Goal: Task Accomplishment & Management: Manage account settings

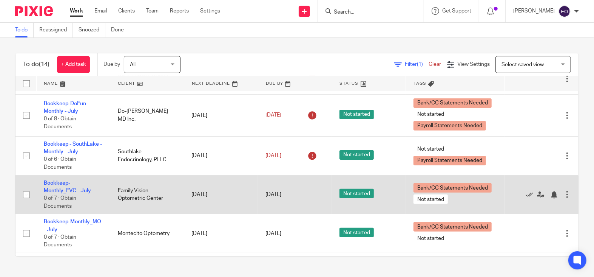
scroll to position [183, 0]
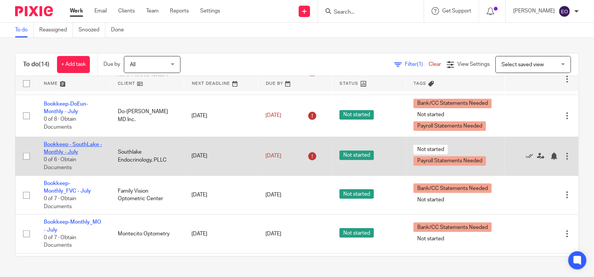
click at [76, 147] on link "Bookkeep - SouthLake - Monthly - July" at bounding box center [73, 148] width 58 height 13
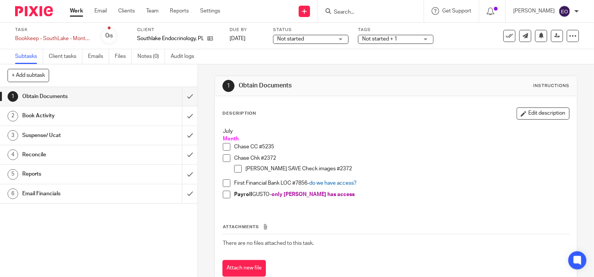
click at [311, 39] on span "Not started" at bounding box center [305, 39] width 57 height 8
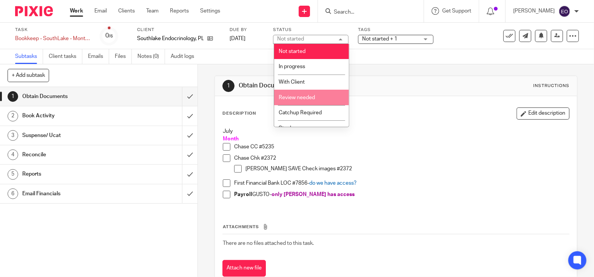
click at [307, 97] on span "Review needed" at bounding box center [297, 97] width 36 height 5
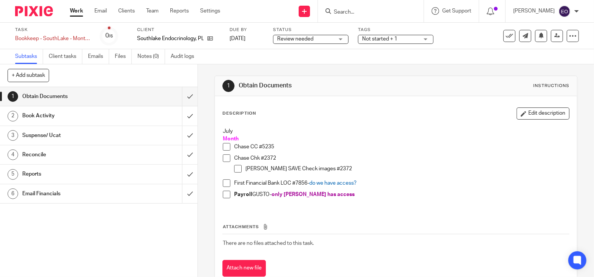
click at [374, 35] on span "Not started + 1" at bounding box center [390, 39] width 57 height 8
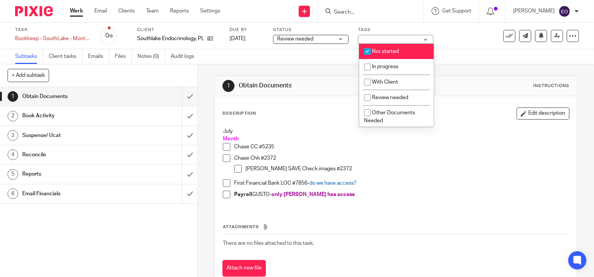
click at [369, 50] on input "checkbox" at bounding box center [367, 51] width 14 height 14
checkbox input "false"
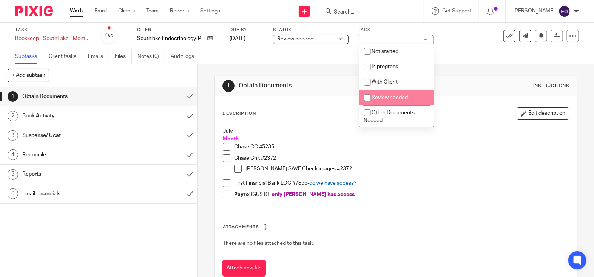
click at [367, 99] on input "checkbox" at bounding box center [367, 97] width 14 height 14
checkbox input "true"
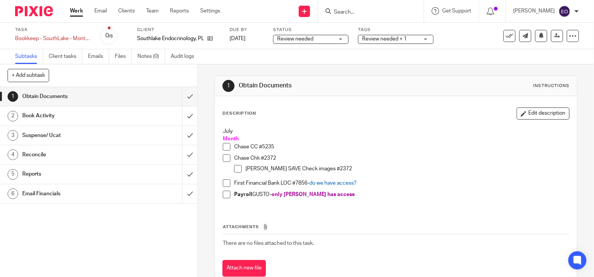
click at [321, 56] on div "Subtasks Client tasks Emails Files Notes (0) Audit logs" at bounding box center [297, 56] width 594 height 15
click at [181, 97] on input "submit" at bounding box center [99, 96] width 198 height 19
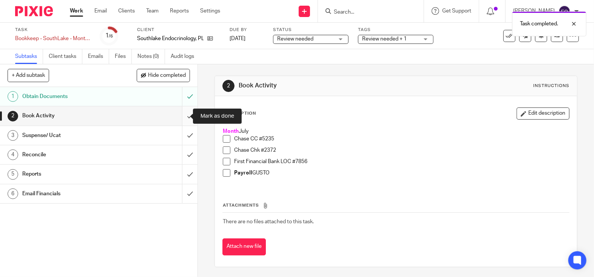
click at [182, 115] on input "submit" at bounding box center [99, 115] width 198 height 19
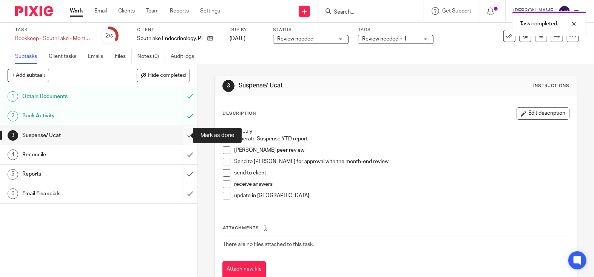
click at [181, 137] on input "submit" at bounding box center [99, 135] width 198 height 19
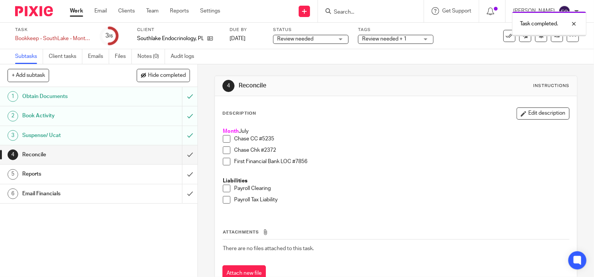
click at [181, 155] on input "submit" at bounding box center [99, 154] width 198 height 19
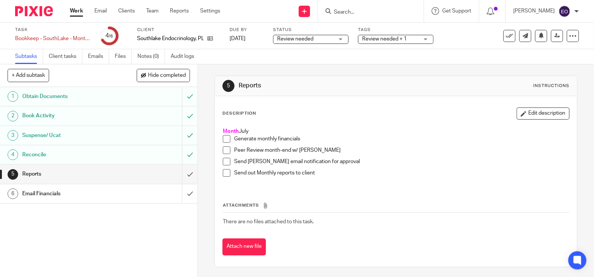
click at [33, 12] on img at bounding box center [34, 11] width 38 height 10
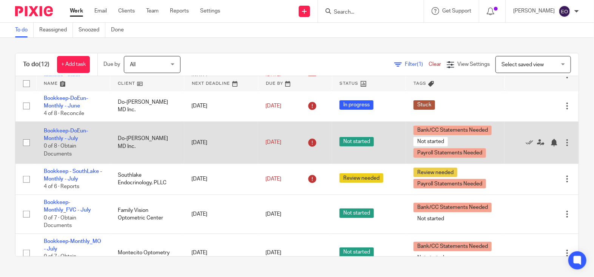
scroll to position [154, 0]
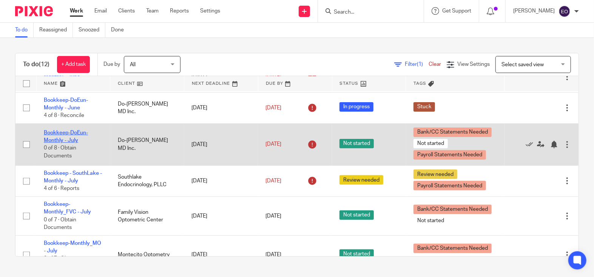
click at [72, 136] on link "Bookkeep-DoEun-Monthly - July" at bounding box center [66, 136] width 44 height 13
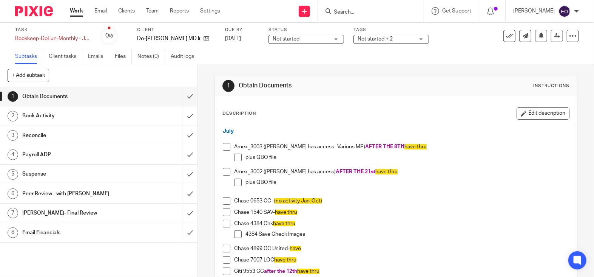
click at [319, 41] on span "Not started" at bounding box center [301, 39] width 57 height 8
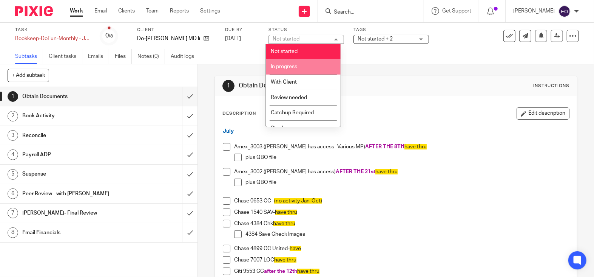
click at [293, 67] on span "In progress" at bounding box center [284, 66] width 26 height 5
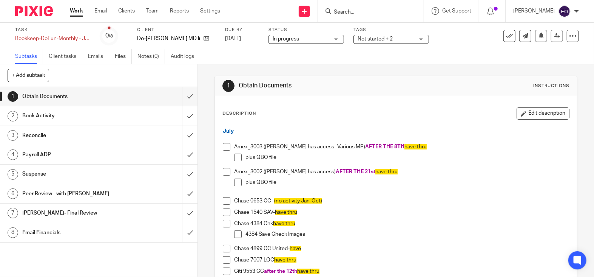
click at [362, 38] on span "Not started + 2" at bounding box center [375, 38] width 35 height 5
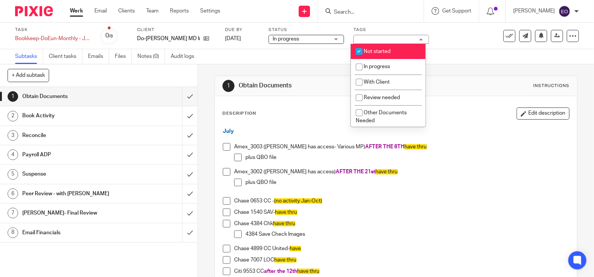
click at [359, 52] on input "checkbox" at bounding box center [359, 51] width 14 height 14
checkbox input "false"
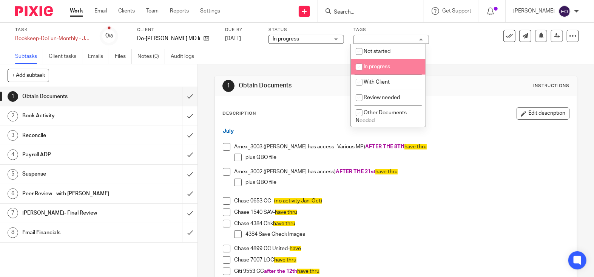
click at [359, 67] on input "checkbox" at bounding box center [359, 67] width 14 height 14
checkbox input "true"
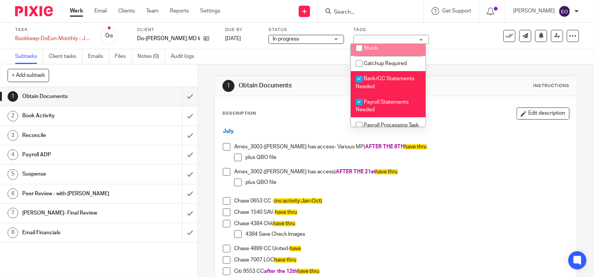
scroll to position [97, 0]
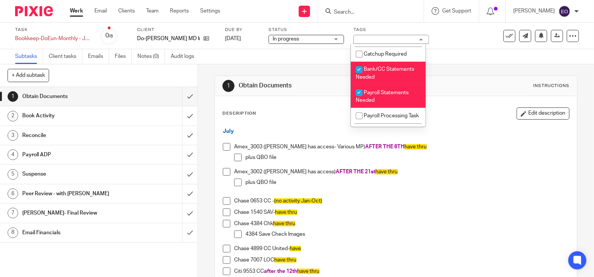
click at [359, 97] on input "checkbox" at bounding box center [359, 92] width 14 height 14
checkbox input "false"
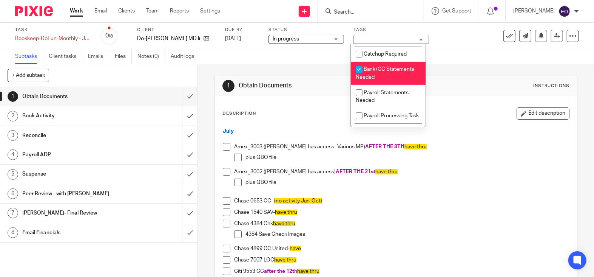
click at [359, 74] on input "checkbox" at bounding box center [359, 69] width 14 height 14
checkbox input "false"
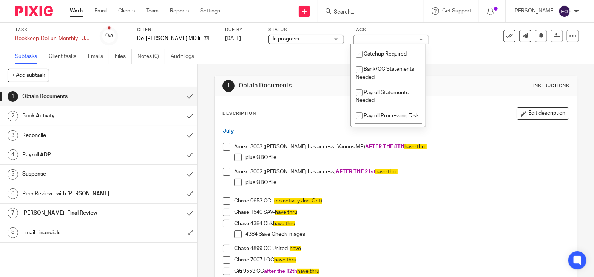
scroll to position [125, 0]
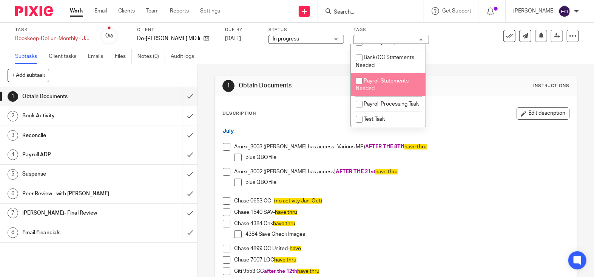
click at [331, 78] on div "1 Obtain Documents Instructions" at bounding box center [396, 86] width 362 height 20
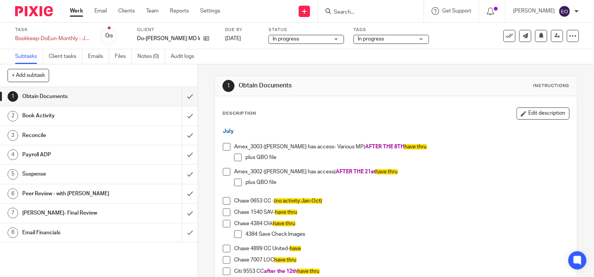
click at [25, 12] on img at bounding box center [34, 11] width 38 height 10
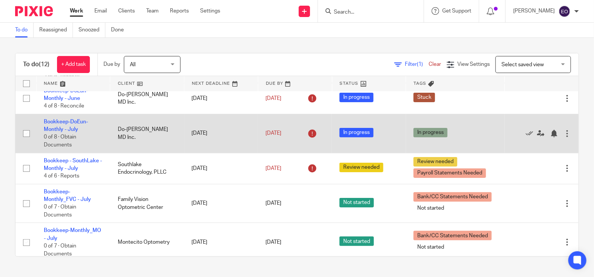
scroll to position [165, 0]
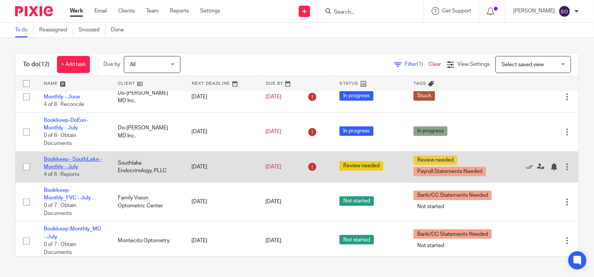
click at [90, 165] on link "Bookkeep - SouthLake - Monthly - July" at bounding box center [73, 162] width 58 height 13
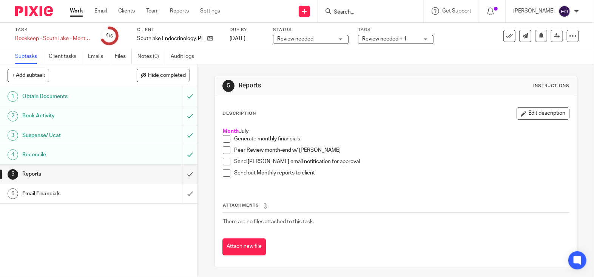
click at [391, 36] on span "Review needed + 1" at bounding box center [390, 39] width 57 height 8
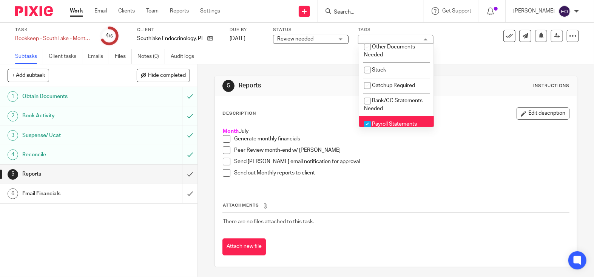
scroll to position [74, 0]
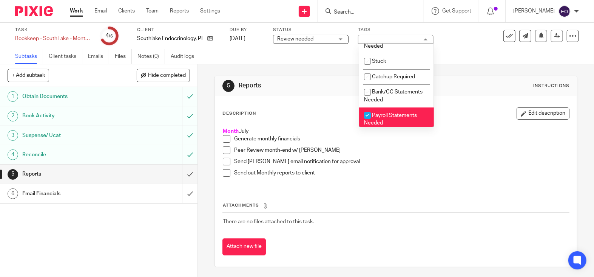
click at [369, 120] on input "checkbox" at bounding box center [367, 115] width 14 height 14
checkbox input "false"
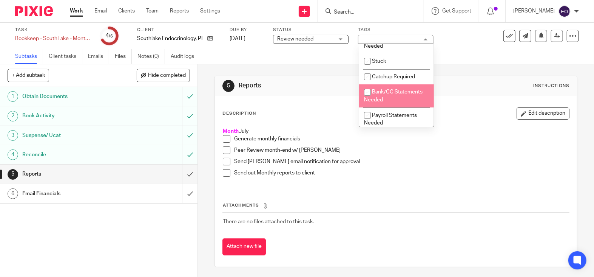
click at [332, 71] on div "5 Reports Instructions Description Edit description Month July Generate monthly…" at bounding box center [396, 171] width 363 height 214
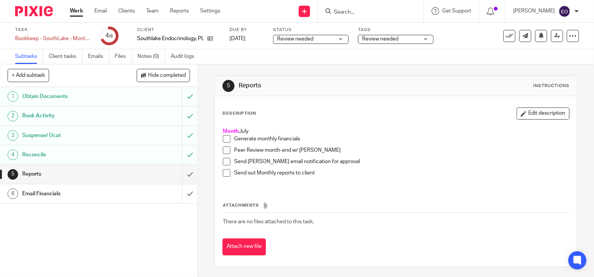
click at [29, 14] on img at bounding box center [34, 11] width 38 height 10
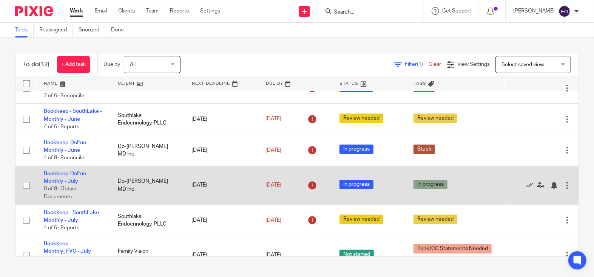
scroll to position [113, 0]
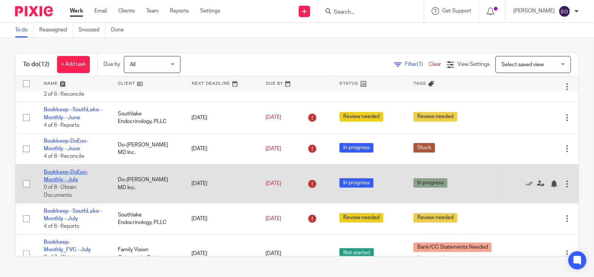
click at [79, 175] on link "Bookkeep-DoEun-Monthly - July" at bounding box center [66, 175] width 44 height 13
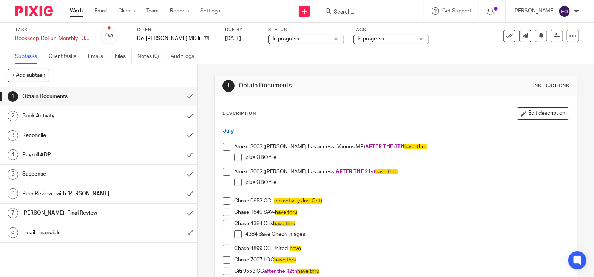
click at [151, 99] on div "Obtain Documents" at bounding box center [98, 96] width 153 height 11
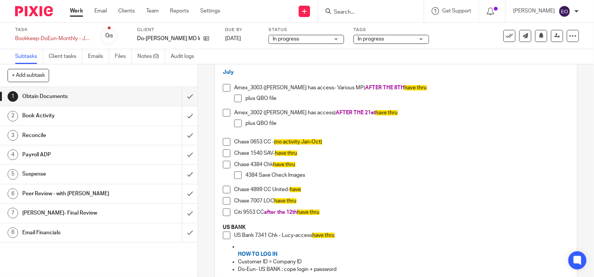
scroll to position [37, 0]
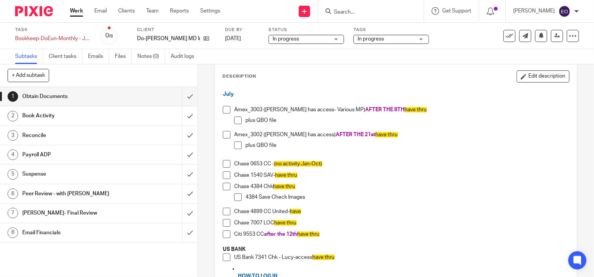
click at [223, 108] on span at bounding box center [227, 110] width 8 height 8
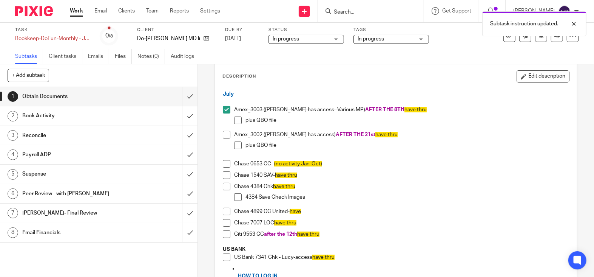
click at [225, 134] on span at bounding box center [227, 135] width 8 height 8
click at [225, 161] on span at bounding box center [227, 164] width 8 height 8
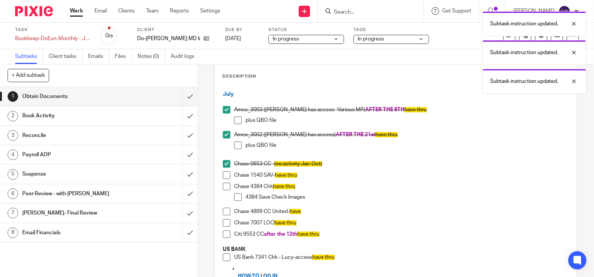
click at [225, 173] on span at bounding box center [227, 175] width 8 height 8
click at [225, 184] on span at bounding box center [227, 186] width 8 height 8
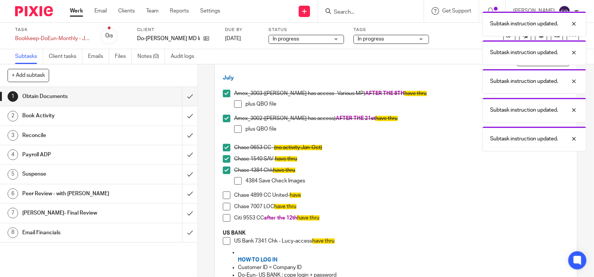
scroll to position [57, 0]
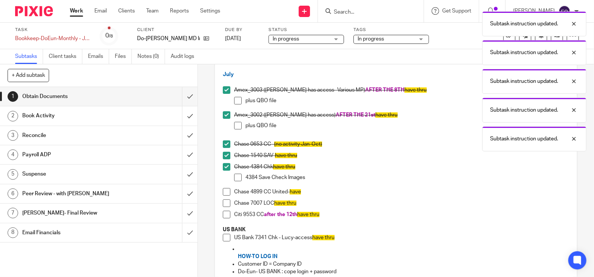
click at [225, 192] on span at bounding box center [227, 192] width 8 height 8
click at [225, 216] on span at bounding box center [227, 214] width 8 height 8
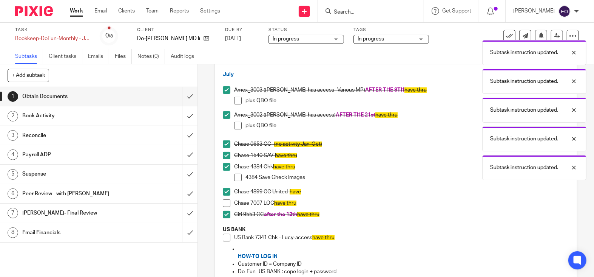
click at [226, 239] on span at bounding box center [227, 237] width 8 height 8
click at [150, 111] on div "Book Activity" at bounding box center [98, 115] width 153 height 11
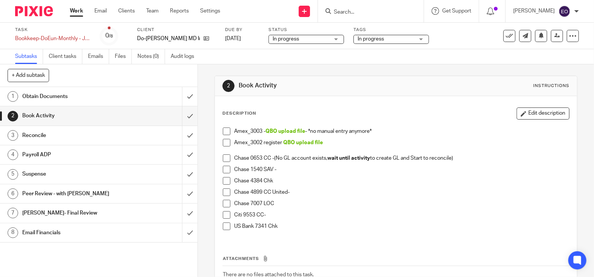
click at [223, 132] on span at bounding box center [227, 131] width 8 height 8
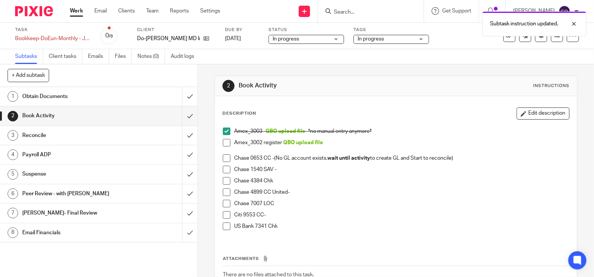
click at [223, 142] on span at bounding box center [227, 143] width 8 height 8
click at [224, 156] on span at bounding box center [227, 158] width 8 height 8
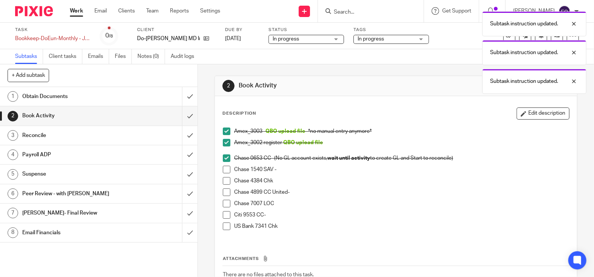
click at [224, 167] on span at bounding box center [227, 169] width 8 height 8
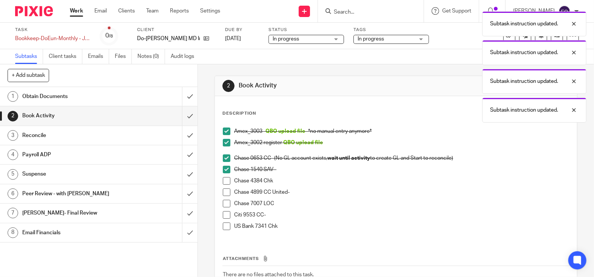
click at [226, 192] on span at bounding box center [227, 192] width 8 height 8
click at [224, 214] on span at bounding box center [227, 215] width 8 height 8
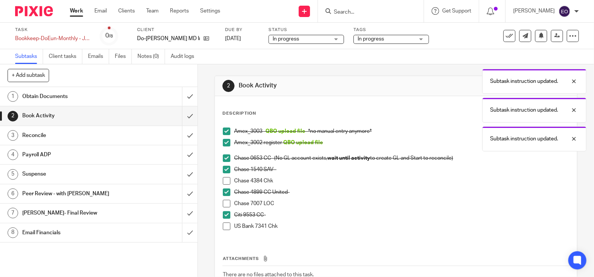
click at [133, 132] on div "Reconcile" at bounding box center [98, 135] width 153 height 11
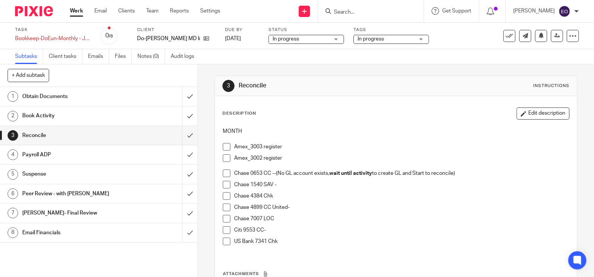
click at [227, 148] on span at bounding box center [227, 147] width 8 height 8
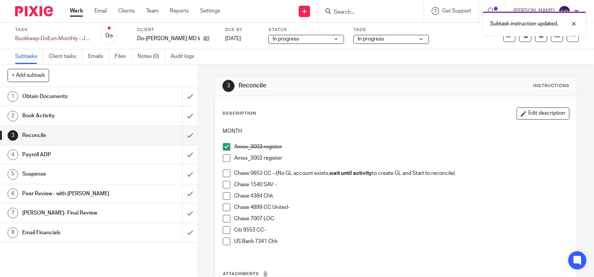
click at [227, 156] on span at bounding box center [227, 158] width 8 height 8
click at [225, 170] on span at bounding box center [227, 173] width 8 height 8
click at [224, 183] on span at bounding box center [227, 185] width 8 height 8
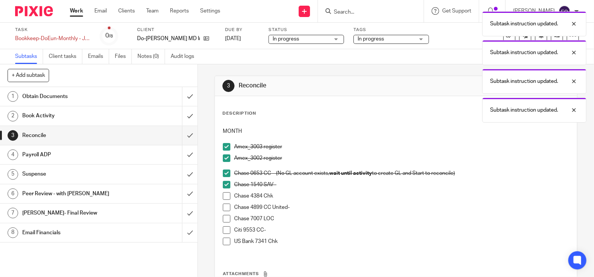
click at [224, 204] on span at bounding box center [227, 207] width 8 height 8
click at [225, 228] on span at bounding box center [227, 230] width 8 height 8
click at [129, 155] on div "Payroll ADP" at bounding box center [98, 154] width 153 height 11
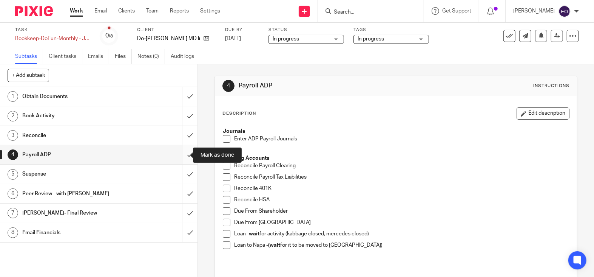
click at [180, 156] on input "submit" at bounding box center [99, 154] width 198 height 19
